Goal: Information Seeking & Learning: Learn about a topic

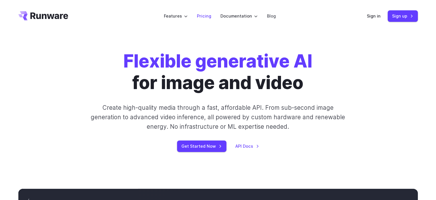
click at [203, 16] on link "Pricing" at bounding box center [204, 16] width 14 height 7
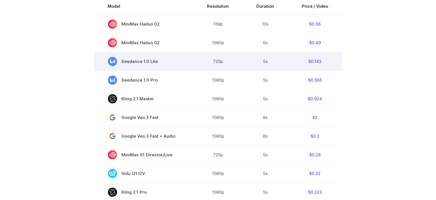
scroll to position [115, 0]
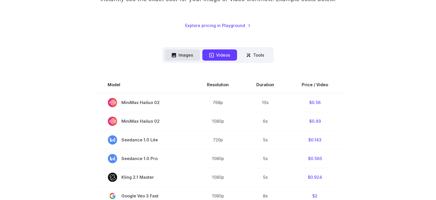
click at [180, 53] on button "Images" at bounding box center [182, 54] width 35 height 11
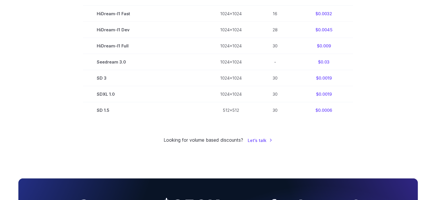
scroll to position [402, 0]
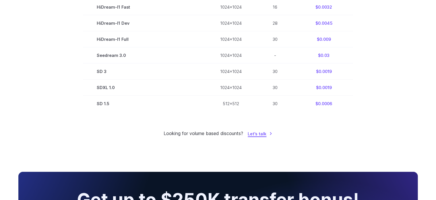
click at [261, 134] on link "Let's talk" at bounding box center [260, 133] width 24 height 7
